Goal: Information Seeking & Learning: Learn about a topic

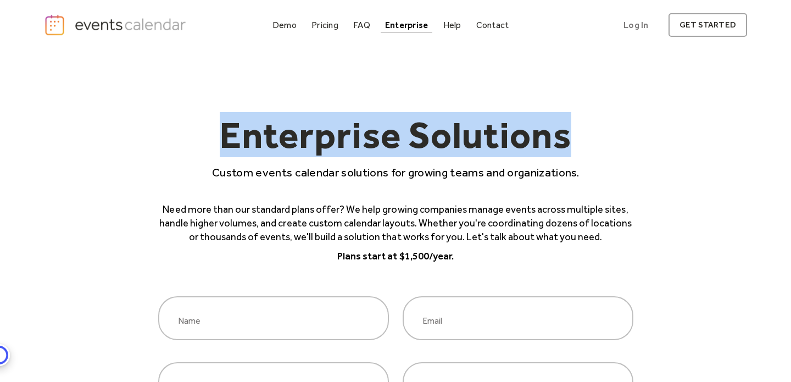
drag, startPoint x: 0, startPoint y: 0, endPoint x: 226, endPoint y: 134, distance: 262.7
click at [226, 134] on h1 "Enterprise Solutions" at bounding box center [395, 140] width 475 height 48
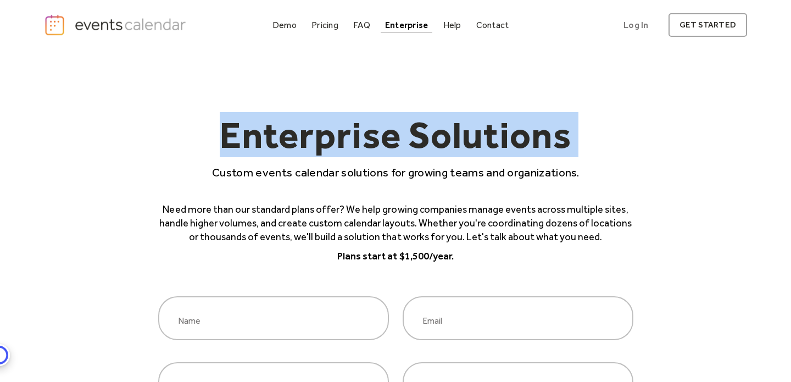
click at [326, 121] on h1 "Enterprise Solutions" at bounding box center [395, 140] width 475 height 48
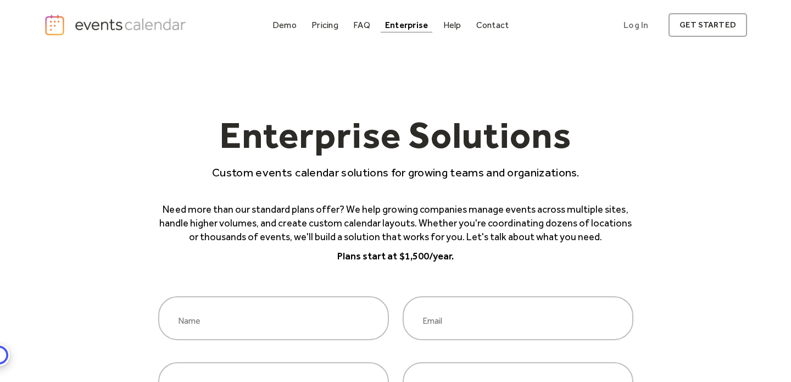
click at [326, 121] on h1 "Enterprise Solutions" at bounding box center [395, 140] width 475 height 48
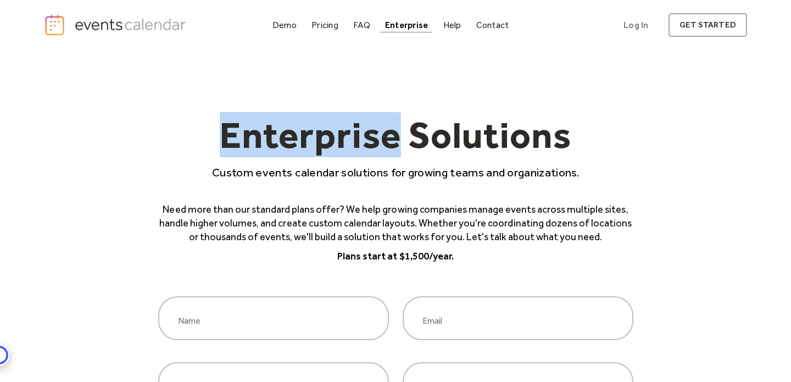
click at [326, 121] on h1 "Enterprise Solutions" at bounding box center [395, 140] width 475 height 48
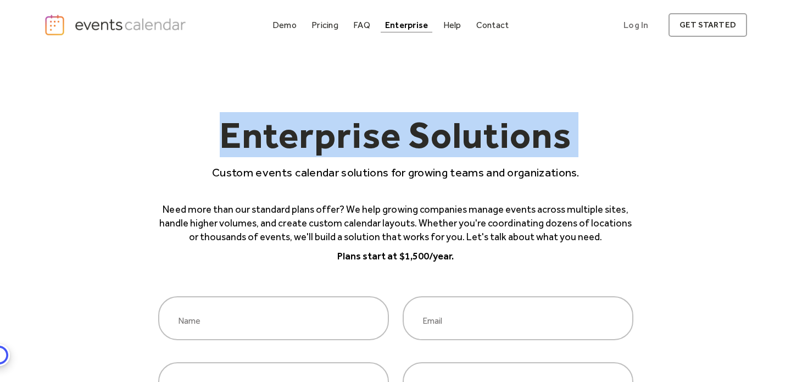
click at [276, 172] on p "Custom events calendar solutions for growing teams and organizations." at bounding box center [395, 172] width 475 height 16
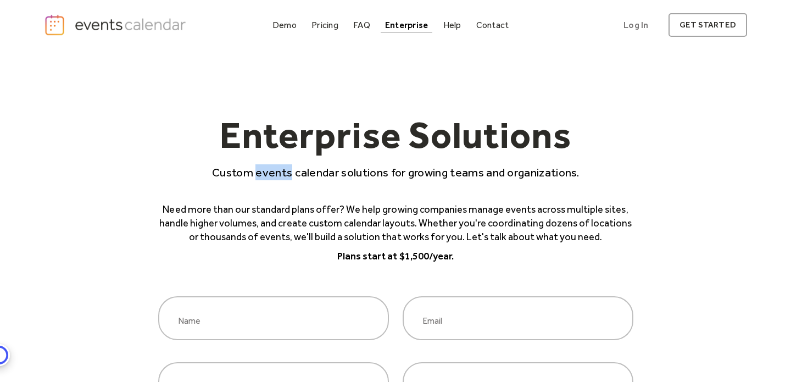
click at [276, 172] on p "Custom events calendar solutions for growing teams and organizations." at bounding box center [395, 172] width 475 height 16
